Goal: Subscribe to service/newsletter

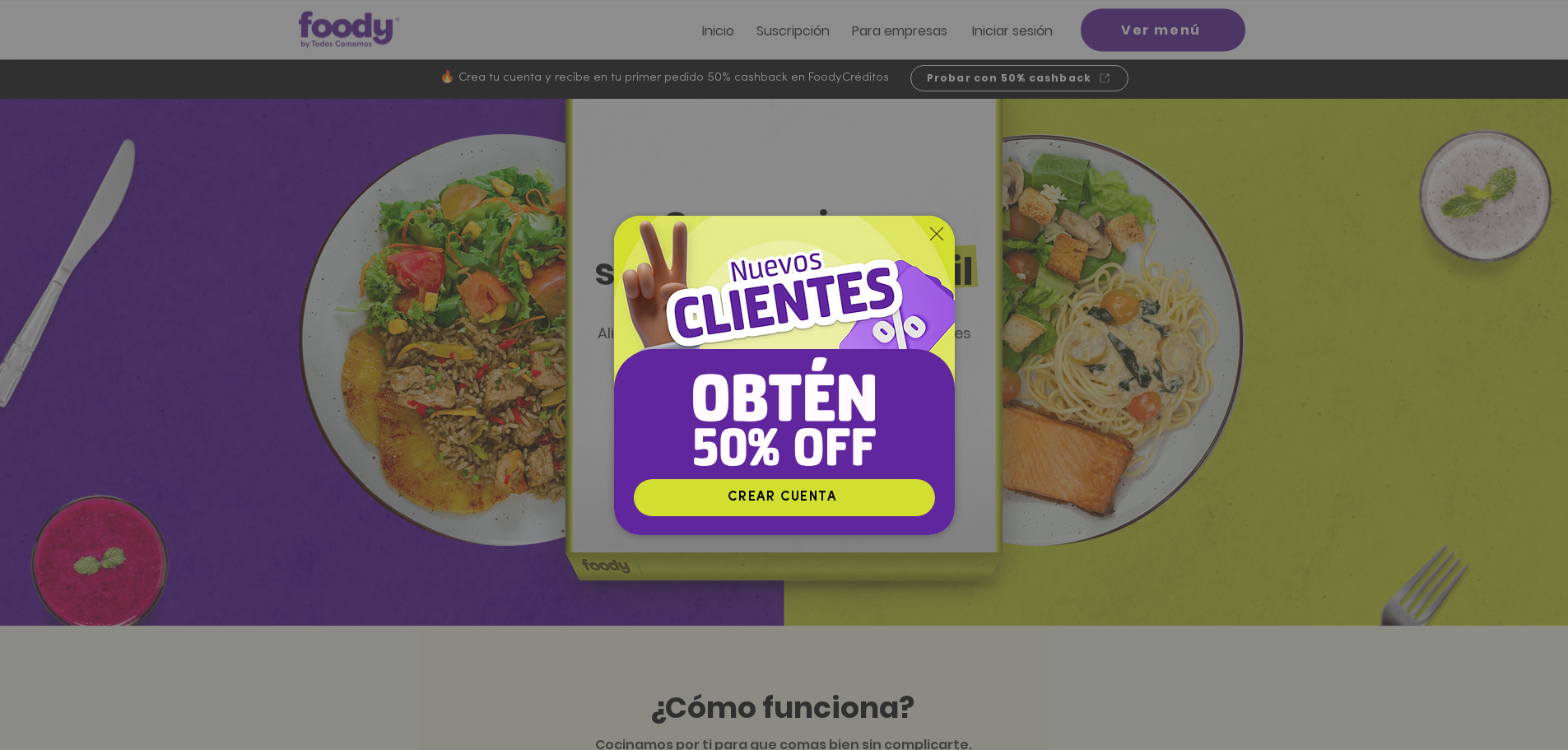
click at [926, 237] on img "Nuevos suscriptores 50% off" at bounding box center [784, 348] width 341 height 263
click at [930, 237] on icon "Volver al sitio" at bounding box center [936, 233] width 14 height 14
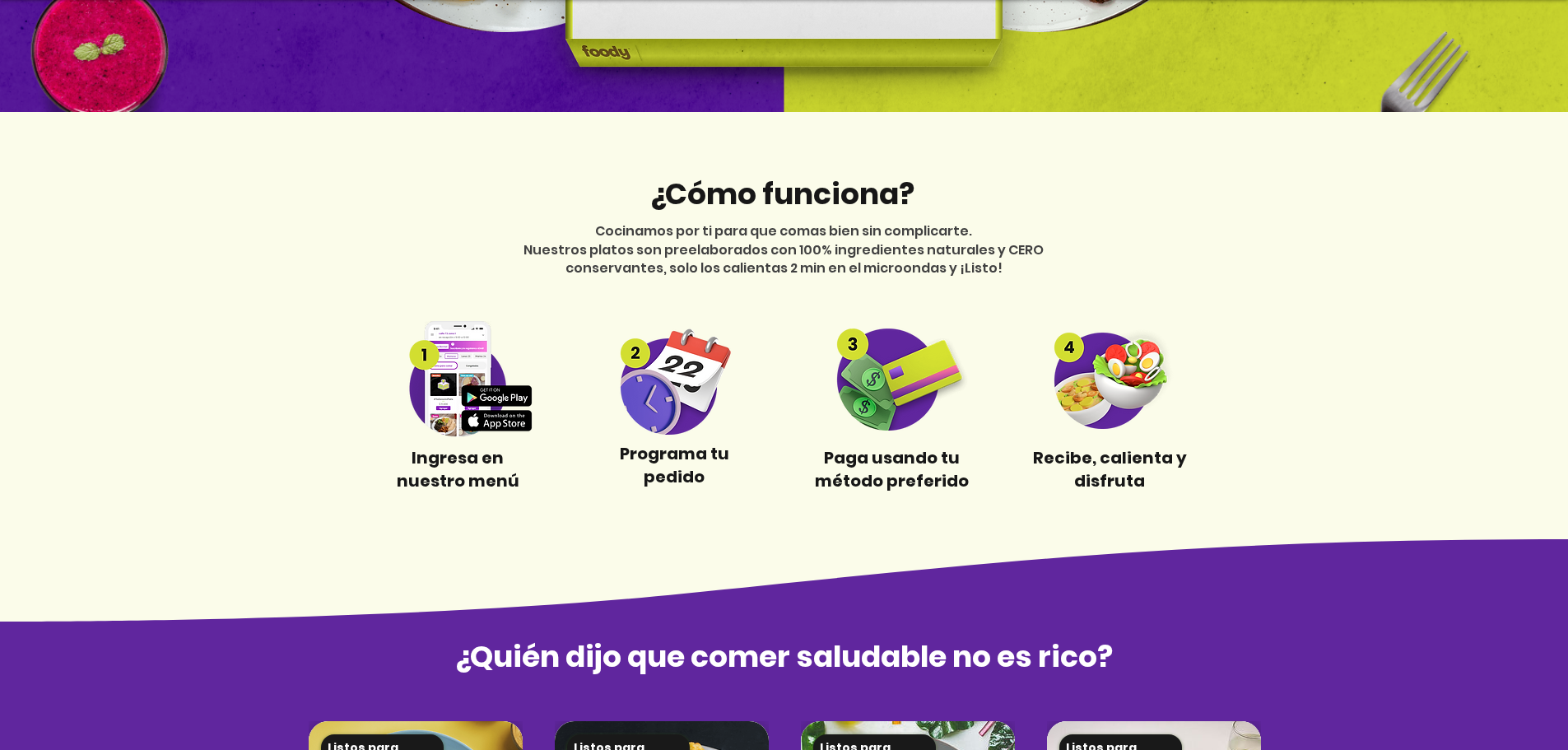
scroll to position [549, 0]
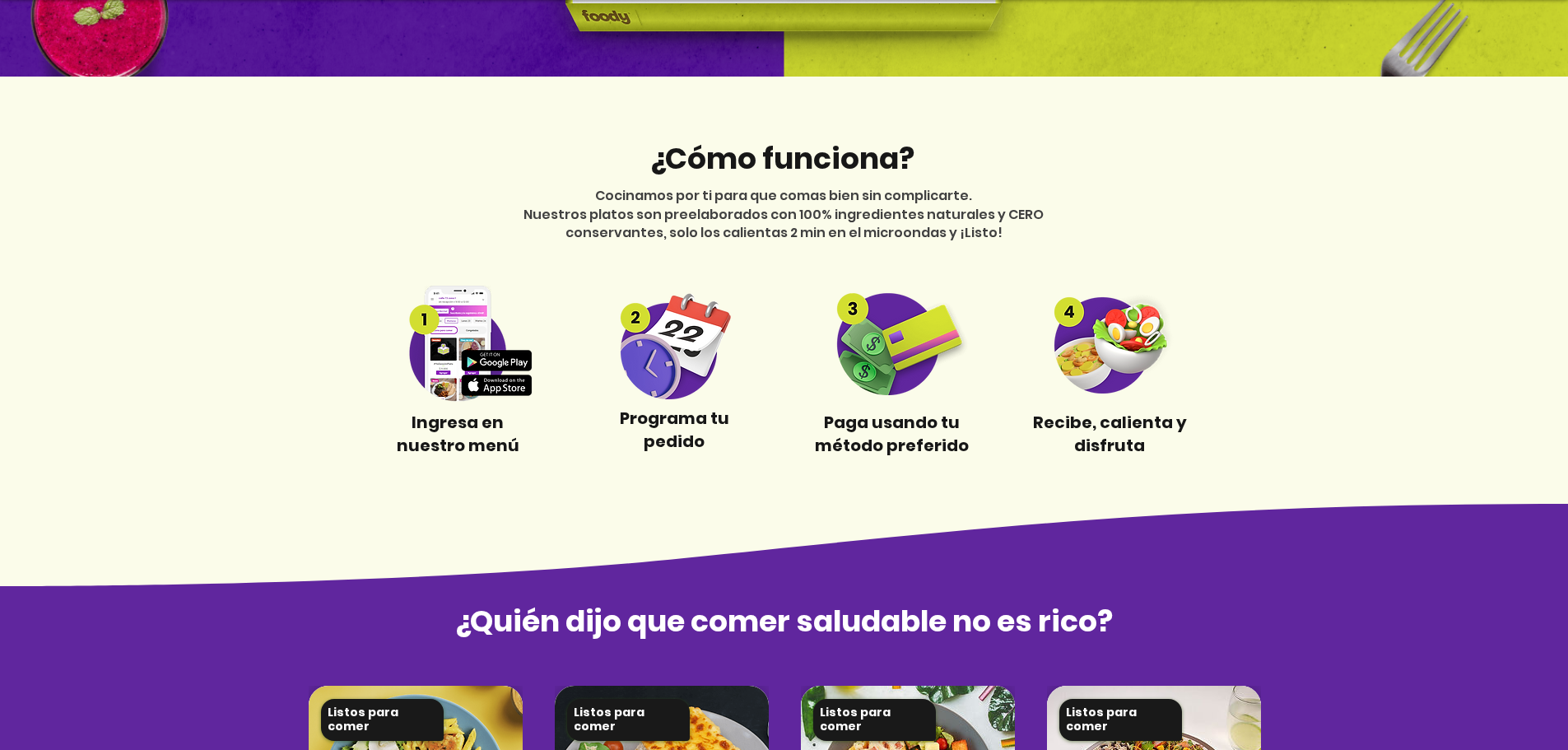
click at [453, 376] on img at bounding box center [457, 343] width 154 height 116
click at [461, 327] on img at bounding box center [457, 343] width 154 height 116
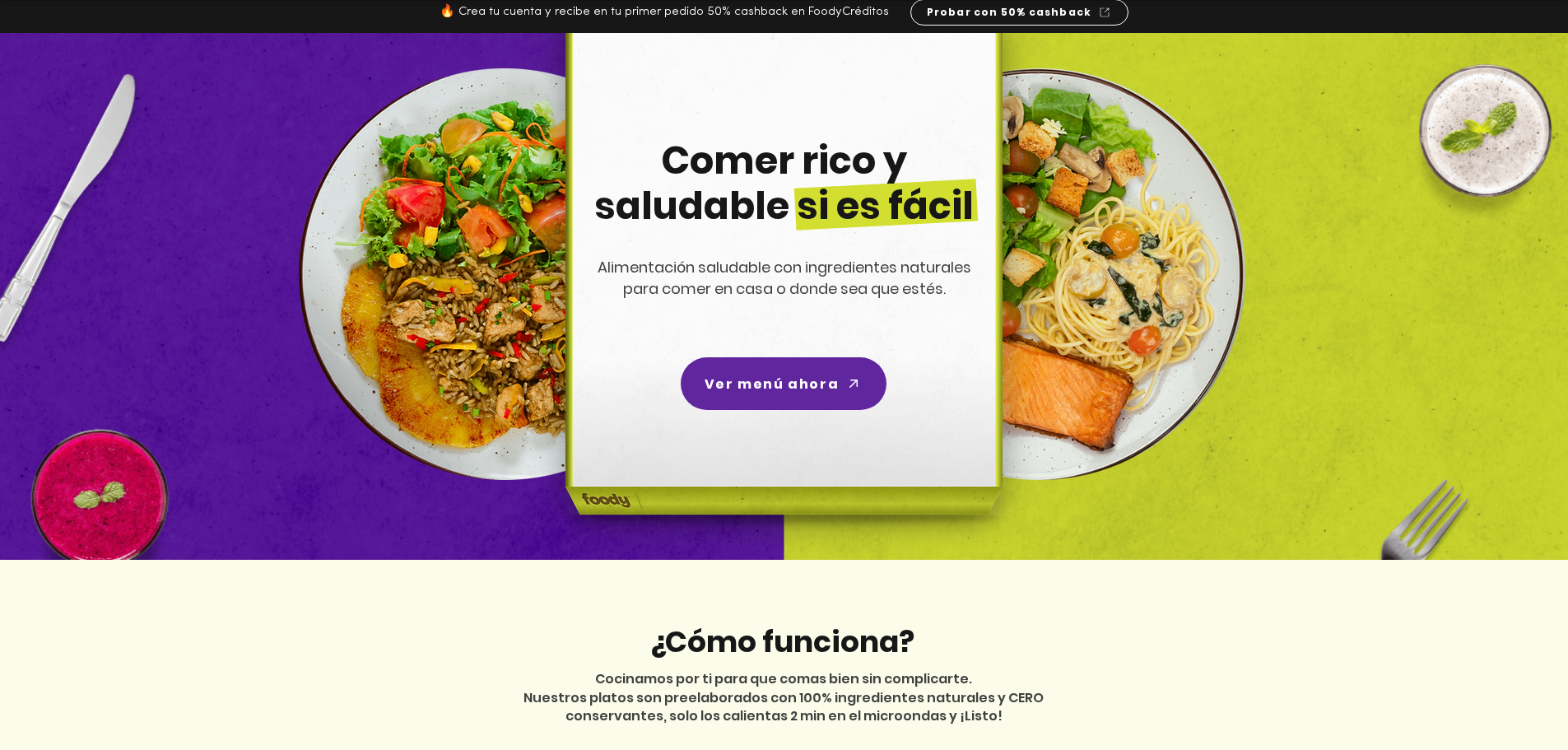
scroll to position [0, 0]
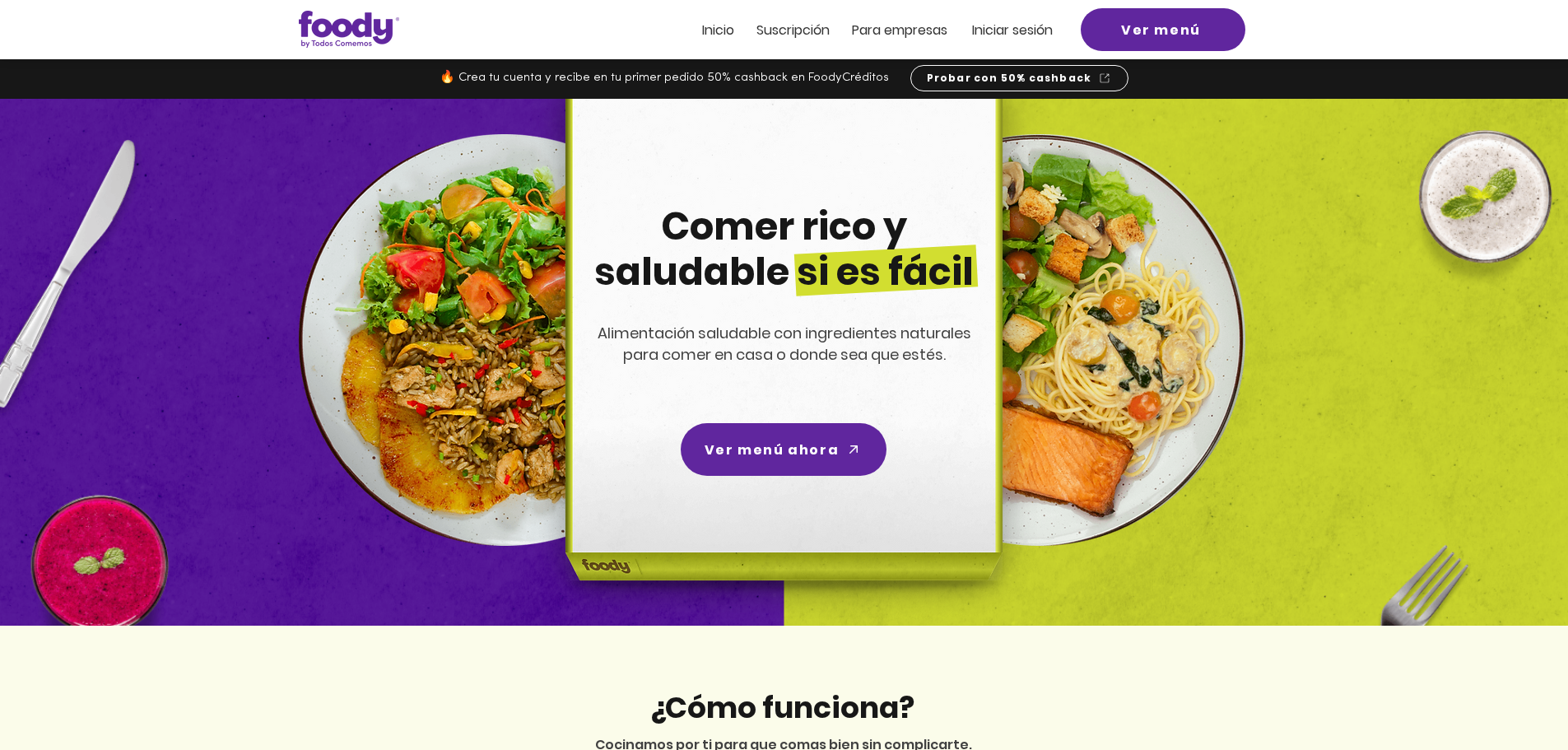
click at [722, 29] on span "Inicio" at bounding box center [718, 30] width 32 height 19
click at [785, 35] on span "Suscripción" at bounding box center [792, 30] width 73 height 19
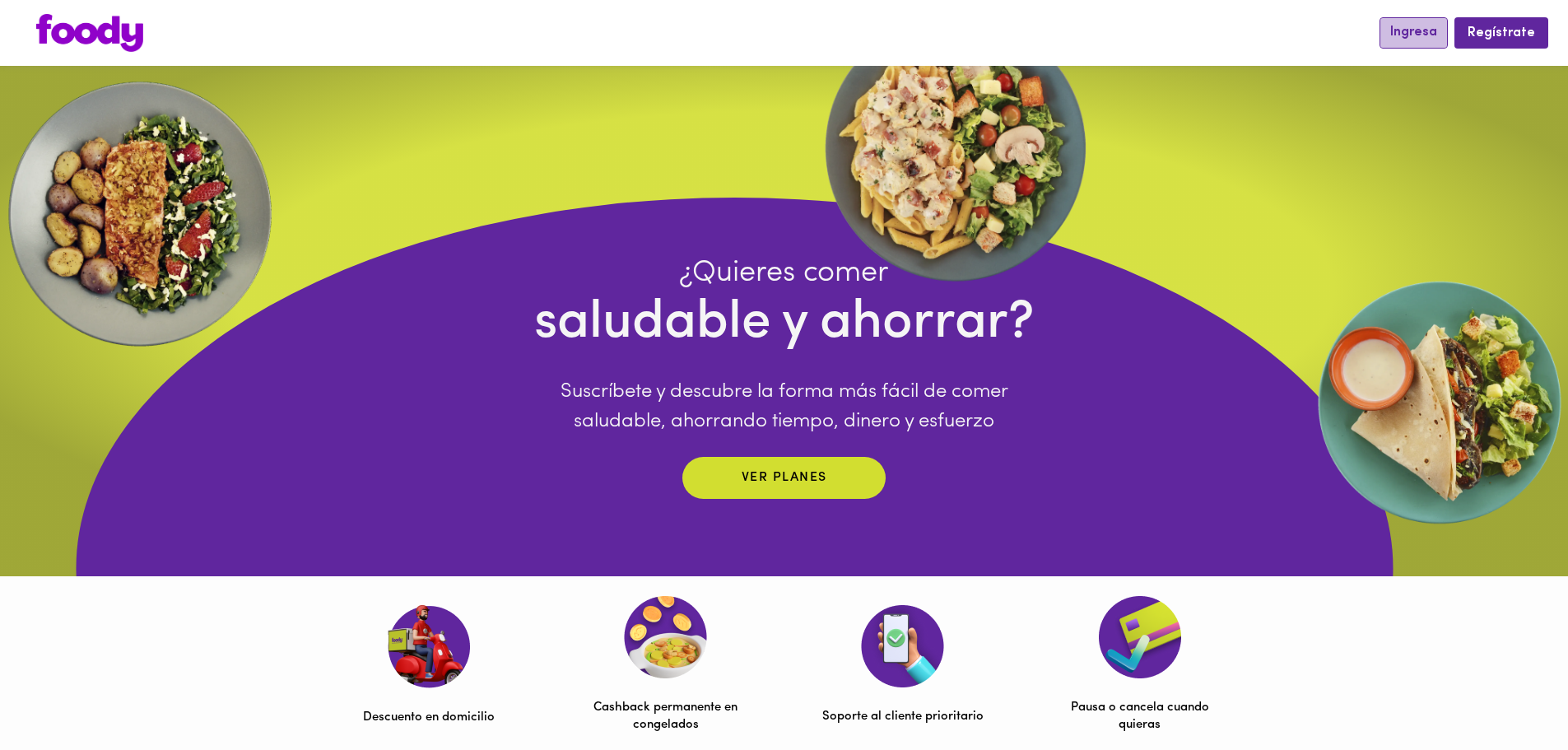
click at [1430, 42] on button "Ingresa" at bounding box center [1414, 32] width 68 height 31
